Goal: Task Accomplishment & Management: Manage account settings

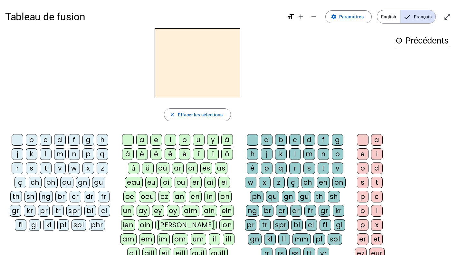
click at [23, 146] on div at bounding box center [18, 140] width 12 height 12
click at [63, 160] on div "m" at bounding box center [60, 154] width 12 height 12
click at [37, 174] on div "s" at bounding box center [32, 168] width 12 height 12
click at [52, 146] on div "c" at bounding box center [46, 140] width 12 height 12
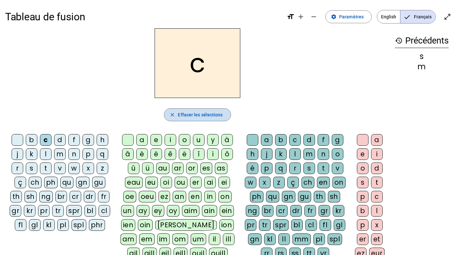
click at [190, 119] on span "Effacer les sélections" at bounding box center [200, 115] width 45 height 8
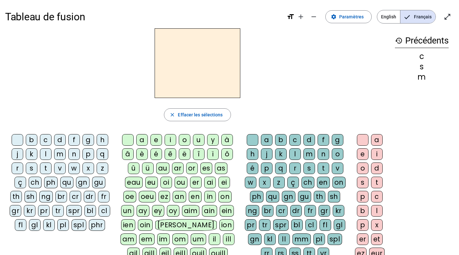
click at [313, 12] on div "Tableau de fusion format_size add remove settings Paramètres English Français o…" at bounding box center [229, 16] width 449 height 23
click at [326, 17] on span at bounding box center [349, 16] width 46 height 15
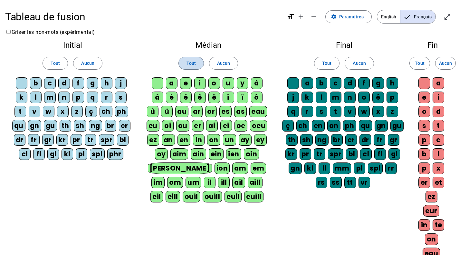
click at [187, 67] on span "Tout" at bounding box center [191, 63] width 9 height 8
click at [49, 71] on span at bounding box center [55, 62] width 25 height 15
click at [322, 67] on span "Tout" at bounding box center [326, 63] width 9 height 8
click at [415, 67] on span "Tout" at bounding box center [419, 63] width 9 height 8
click at [27, 89] on div at bounding box center [22, 83] width 12 height 12
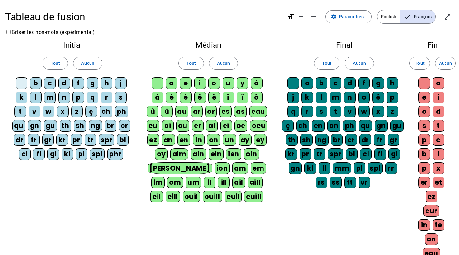
click at [153, 89] on div at bounding box center [158, 83] width 12 height 12
click at [285, 111] on div "a b c d f g h j k l m n o é p q r s t v w x z ç ch en on ph qu gn gu th sh ng b…" at bounding box center [344, 133] width 124 height 113
click at [294, 89] on div at bounding box center [294, 83] width 12 height 12
click at [421, 89] on div at bounding box center [425, 83] width 12 height 12
click at [44, 103] on div "m" at bounding box center [50, 98] width 12 height 12
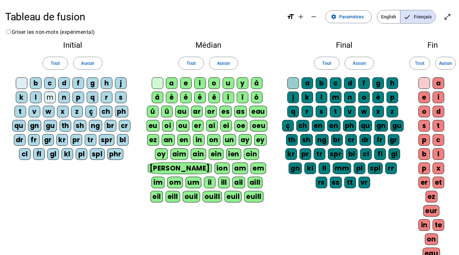
click at [192, 89] on div "e" at bounding box center [186, 83] width 12 height 12
click at [172, 89] on div "a" at bounding box center [172, 83] width 12 height 12
click at [342, 89] on div "c" at bounding box center [336, 83] width 12 height 12
click at [426, 117] on div "o" at bounding box center [425, 112] width 12 height 12
click at [433, 103] on div "i" at bounding box center [439, 98] width 12 height 12
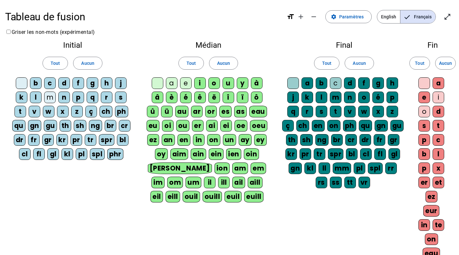
click at [426, 103] on div "e" at bounding box center [425, 98] width 12 height 12
click at [433, 89] on div "a" at bounding box center [439, 83] width 12 height 12
click at [110, 103] on div "r" at bounding box center [107, 98] width 12 height 12
click at [42, 89] on div "b" at bounding box center [36, 83] width 12 height 12
click at [70, 89] on div "d" at bounding box center [64, 83] width 12 height 12
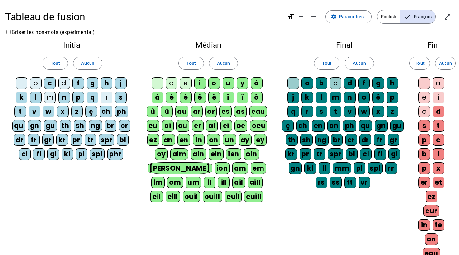
click at [206, 89] on div "i" at bounding box center [200, 83] width 12 height 12
click at [220, 89] on div "o" at bounding box center [215, 83] width 12 height 12
click at [234, 89] on div "u" at bounding box center [229, 83] width 12 height 12
click at [237, 89] on div "y" at bounding box center [243, 83] width 12 height 12
click at [339, 21] on span "Paramètres" at bounding box center [351, 17] width 24 height 8
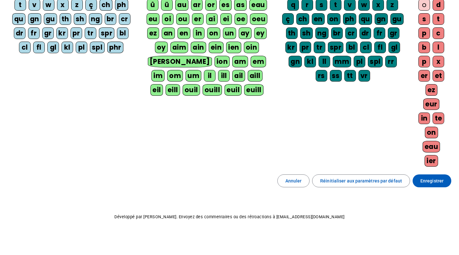
scroll to position [417, 0]
click at [421, 177] on span "Enregistrer" at bounding box center [432, 181] width 23 height 8
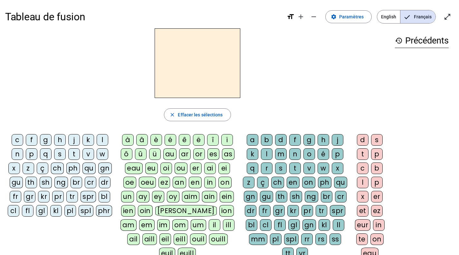
scroll to position [1, 0]
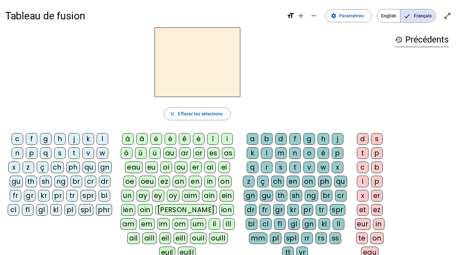
click at [97, 145] on div "l" at bounding box center [103, 139] width 12 height 12
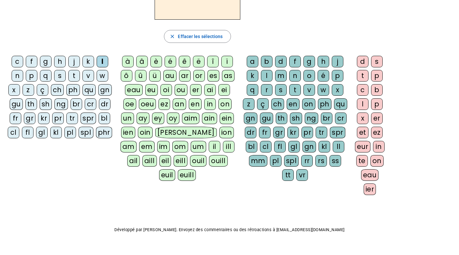
scroll to position [78, 0]
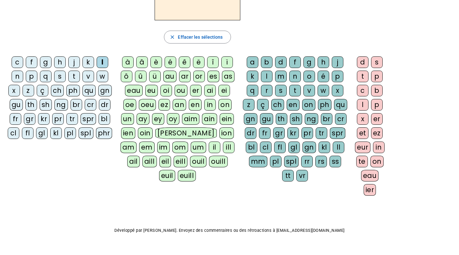
click at [247, 68] on div "a" at bounding box center [253, 62] width 12 height 12
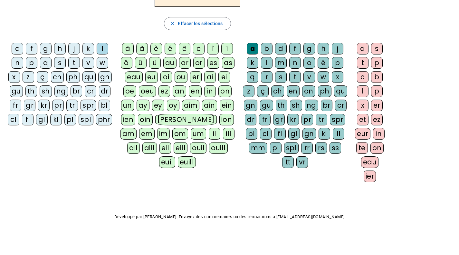
scroll to position [125, 0]
